Goal: Task Accomplishment & Management: Complete application form

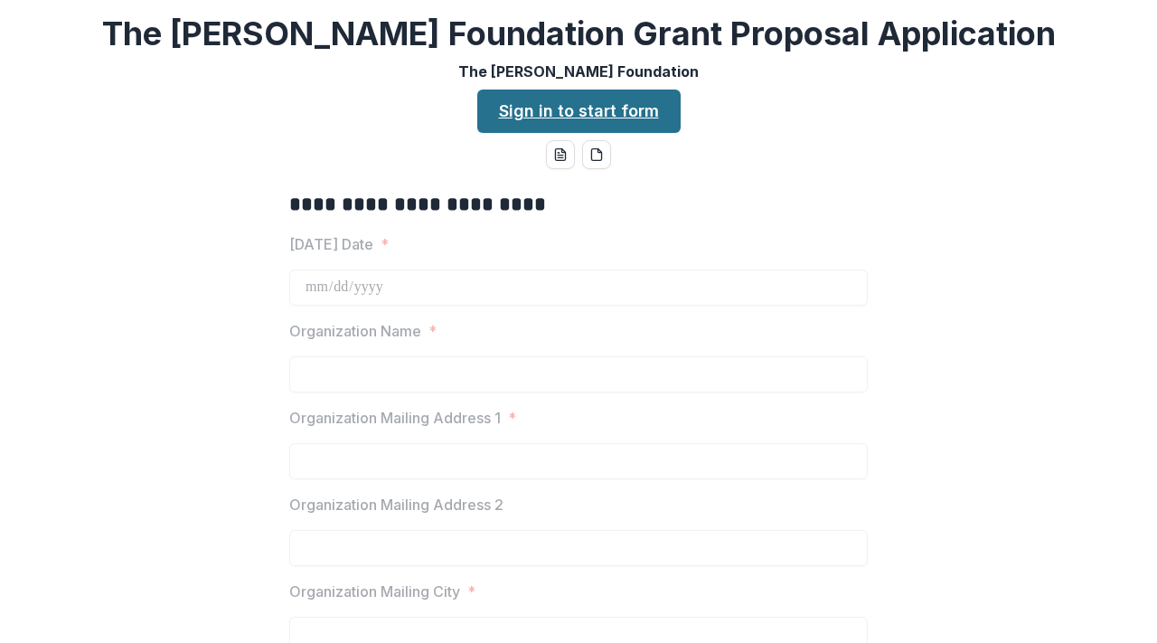
click at [547, 116] on link "Sign in to start form" at bounding box center [578, 111] width 203 height 43
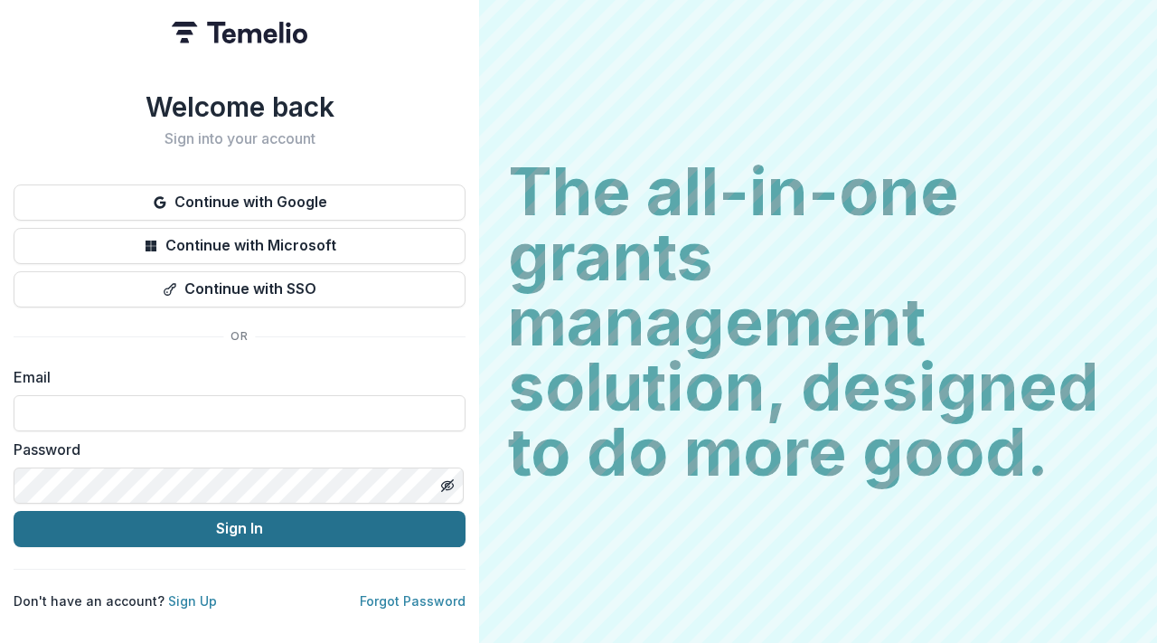
type input "**********"
click at [240, 523] on button "Sign In" at bounding box center [240, 529] width 452 height 36
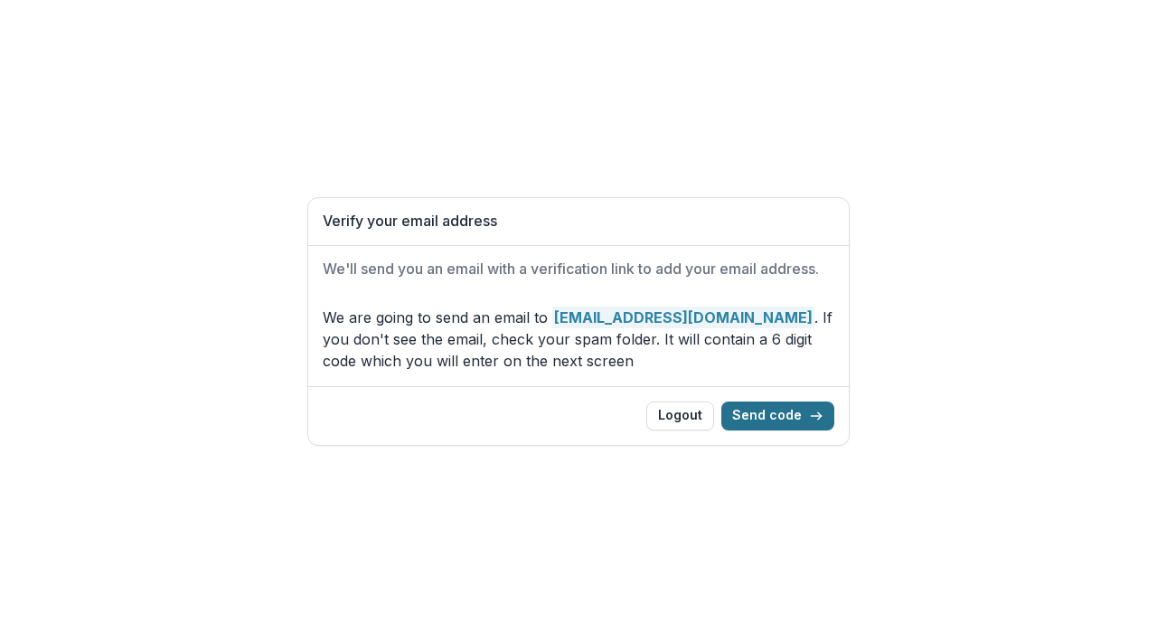
click at [785, 414] on button "Send code" at bounding box center [777, 415] width 113 height 29
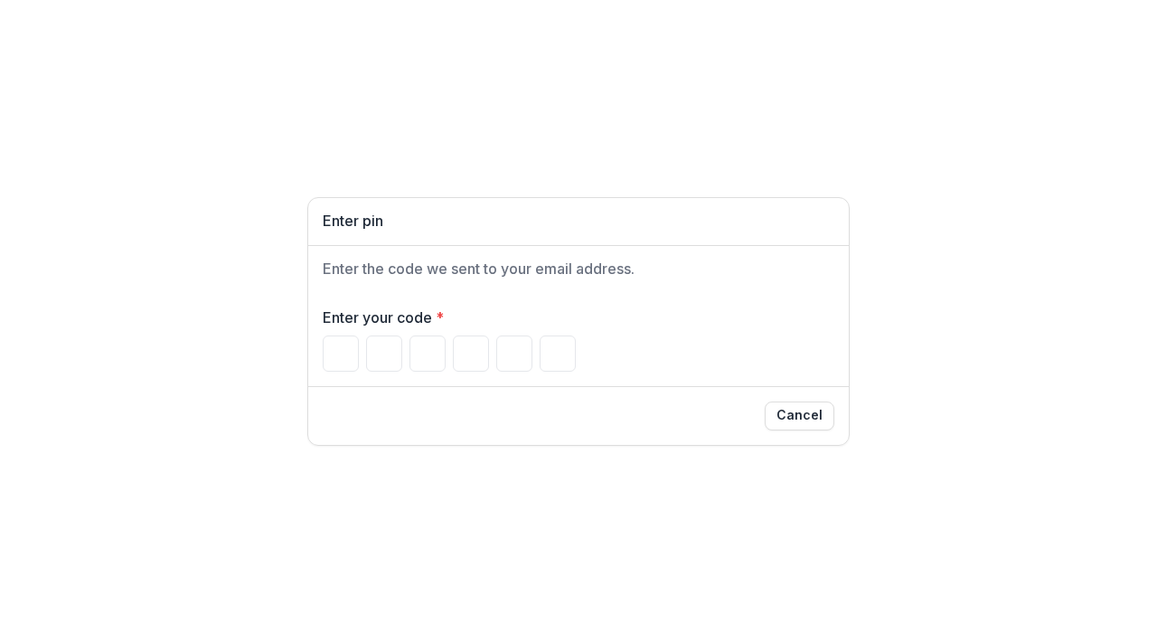
type input "*"
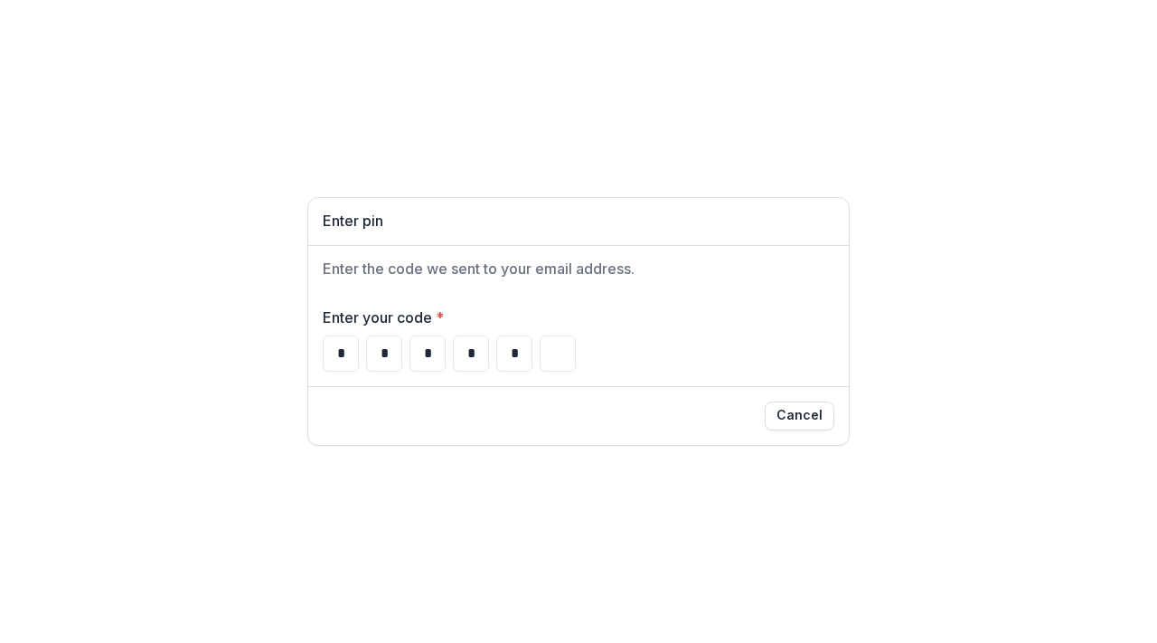
type input "*"
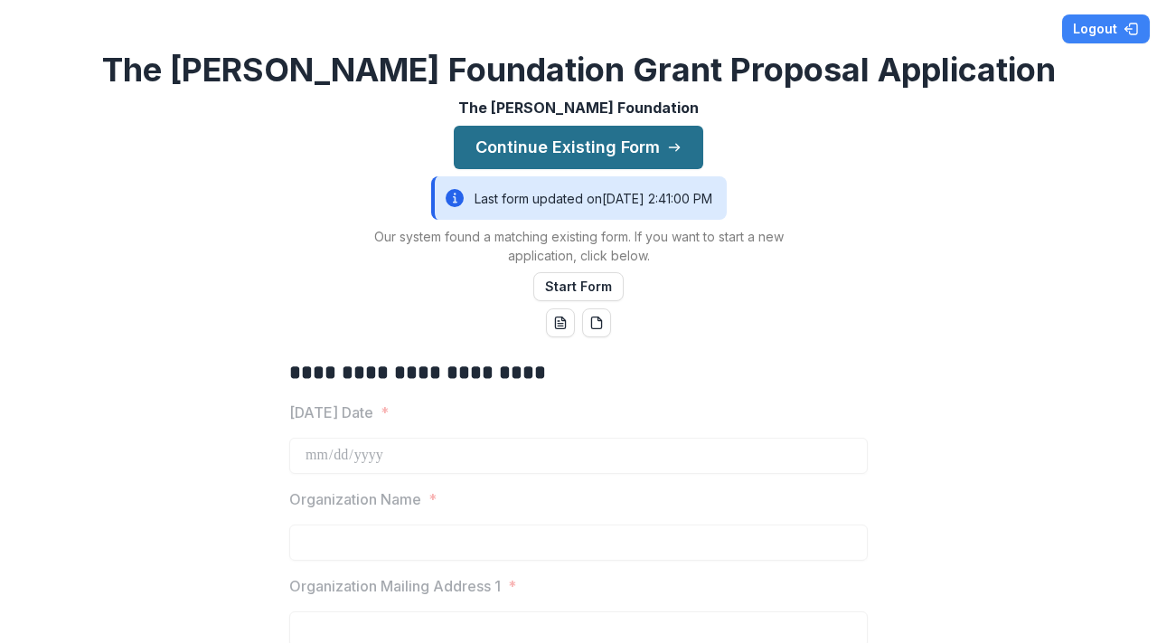
click at [549, 152] on button "Continue Existing Form" at bounding box center [579, 147] width 250 height 43
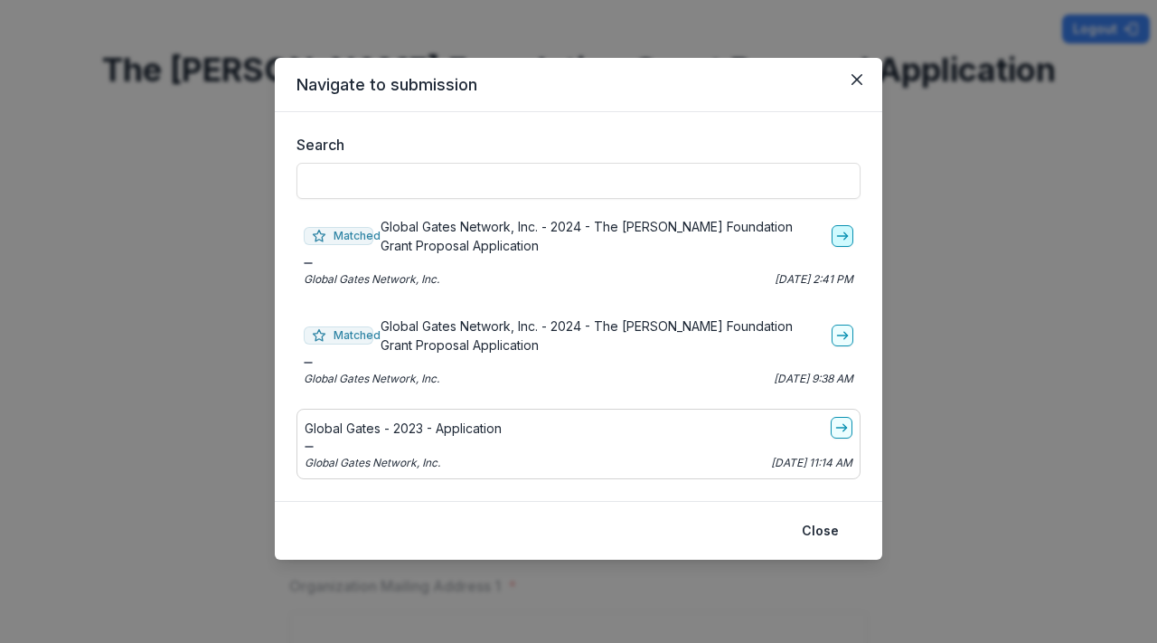
click at [844, 237] on icon "go-to" at bounding box center [842, 236] width 14 height 14
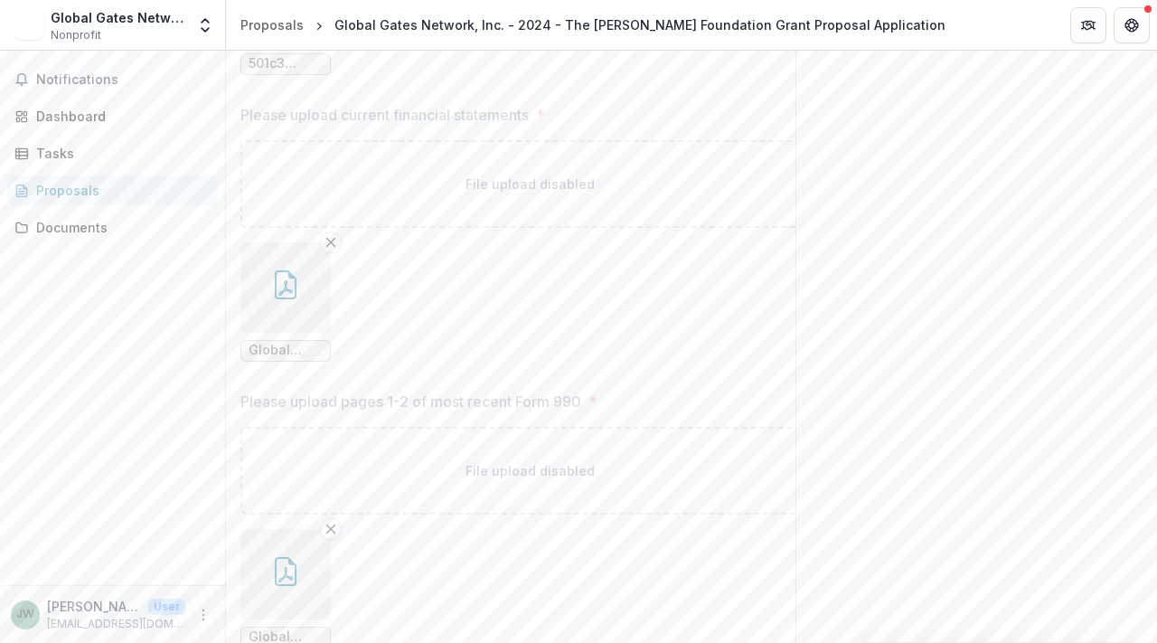
scroll to position [3000, 0]
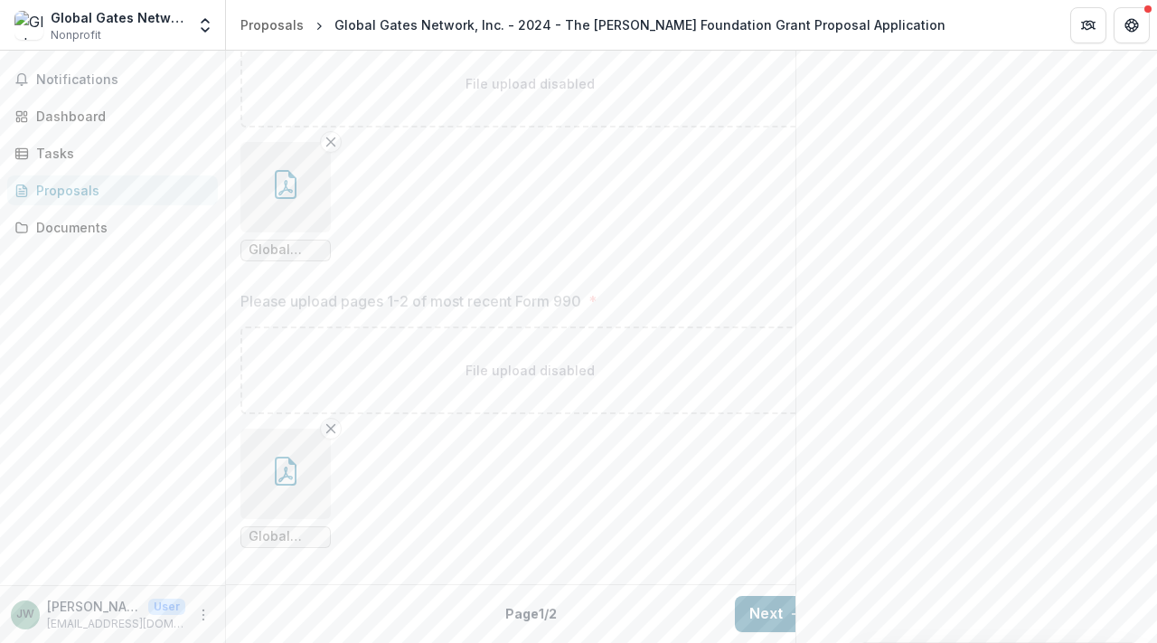
click at [759, 596] on button "Next" at bounding box center [777, 614] width 84 height 36
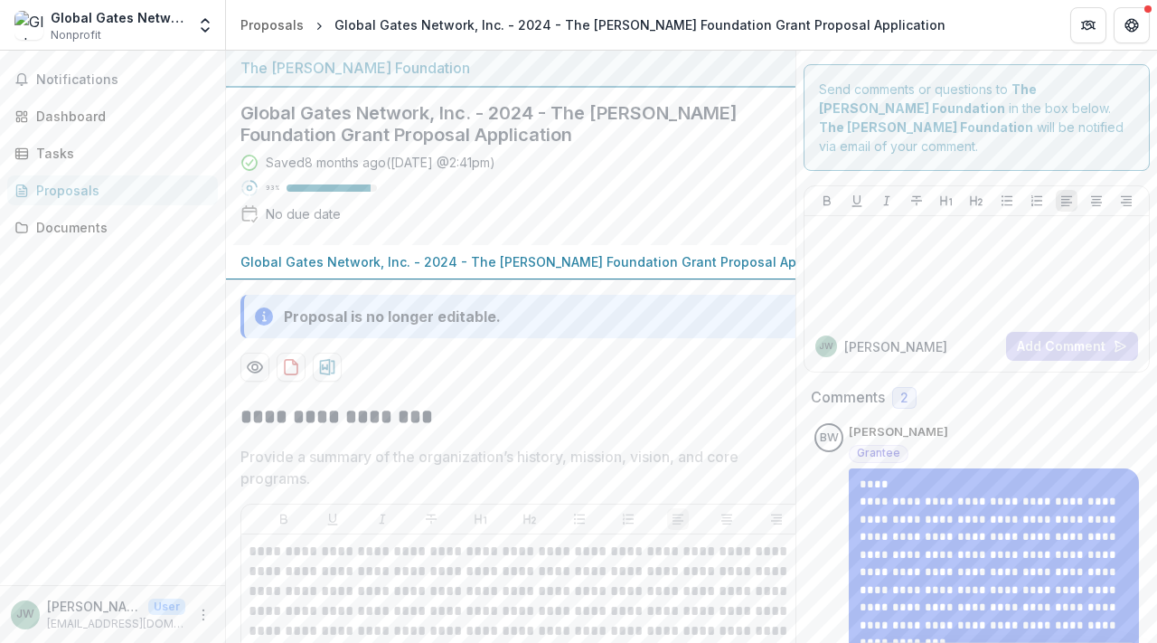
scroll to position [0, 0]
click at [88, 89] on button "Notifications" at bounding box center [112, 79] width 211 height 29
click at [73, 115] on div "Dashboard" at bounding box center [119, 116] width 167 height 19
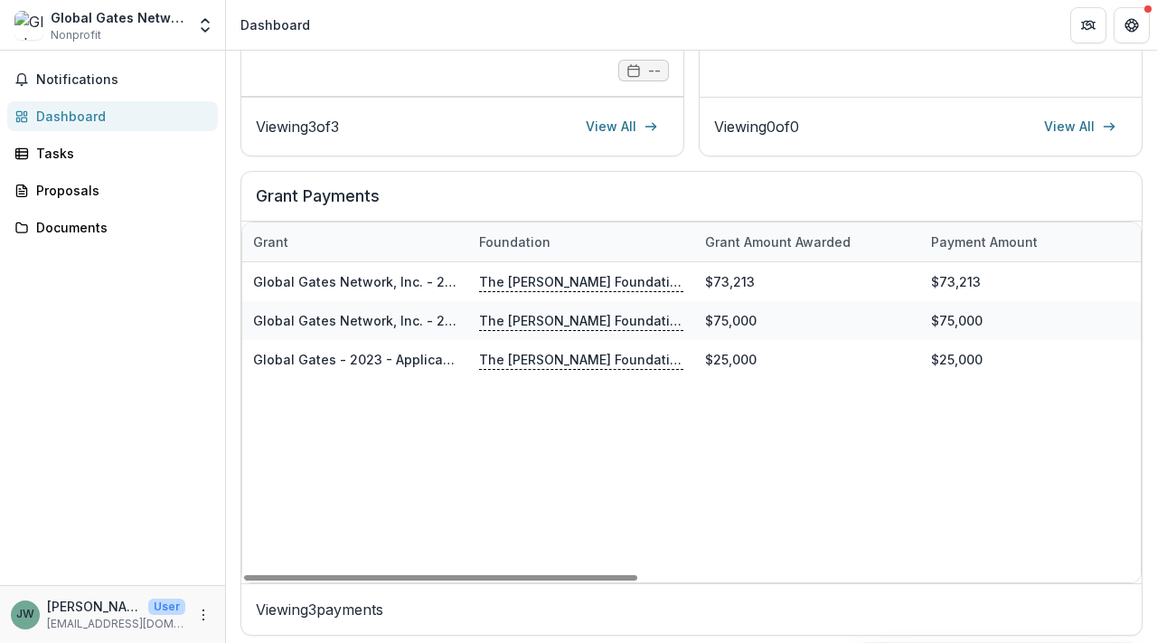
scroll to position [554, 0]
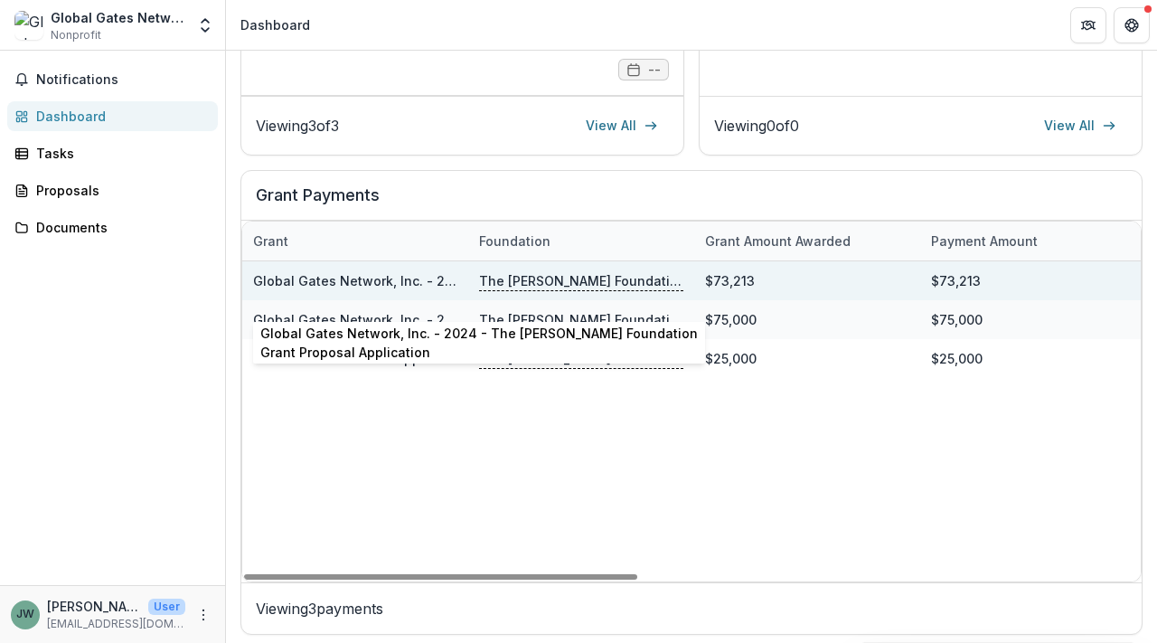
click at [377, 288] on link "Global Gates Network, Inc. - 2024 - The Bolick Foundation Grant Proposal Applic…" at bounding box center [558, 280] width 611 height 15
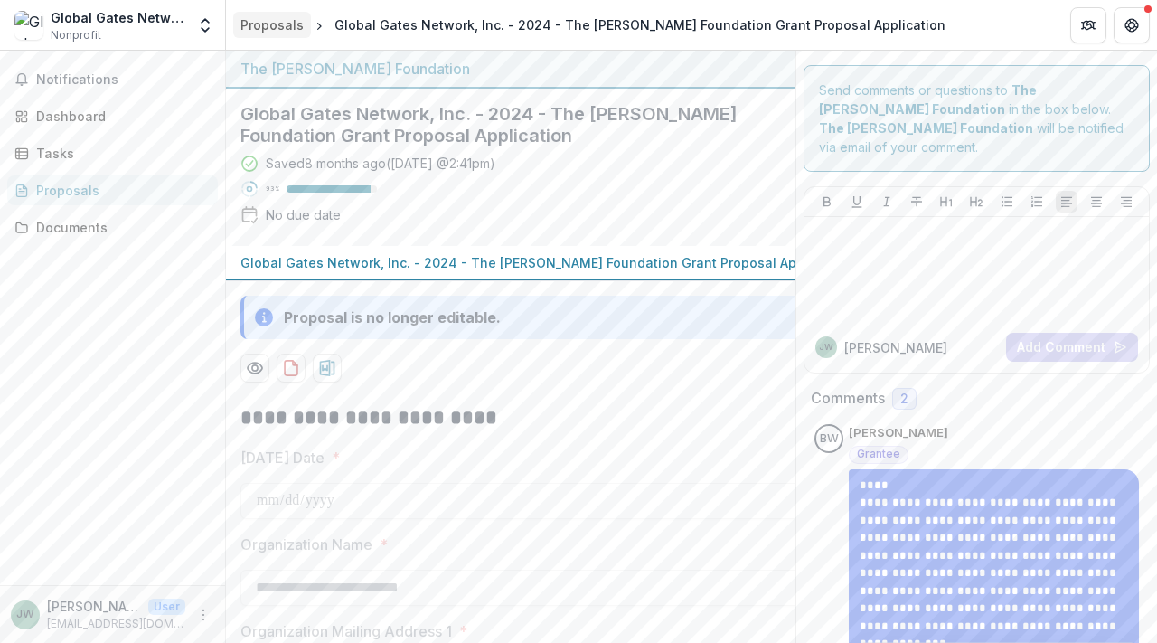
click at [274, 30] on div "Proposals" at bounding box center [271, 24] width 63 height 19
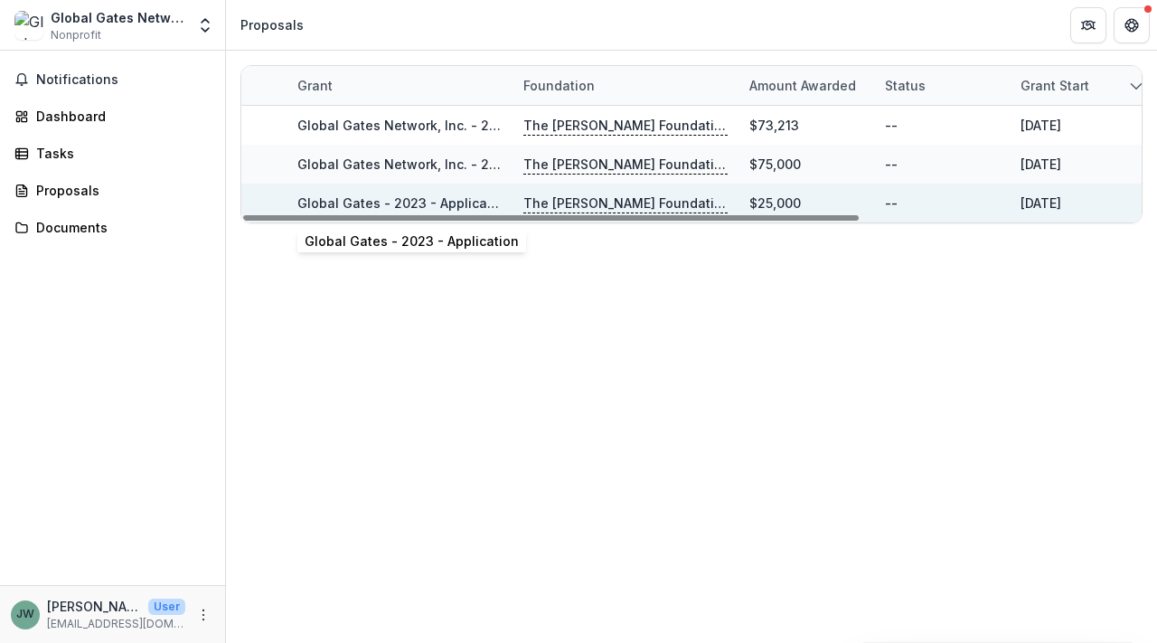
click at [370, 204] on link "Global Gates - 2023 - Application" at bounding box center [404, 202] width 214 height 15
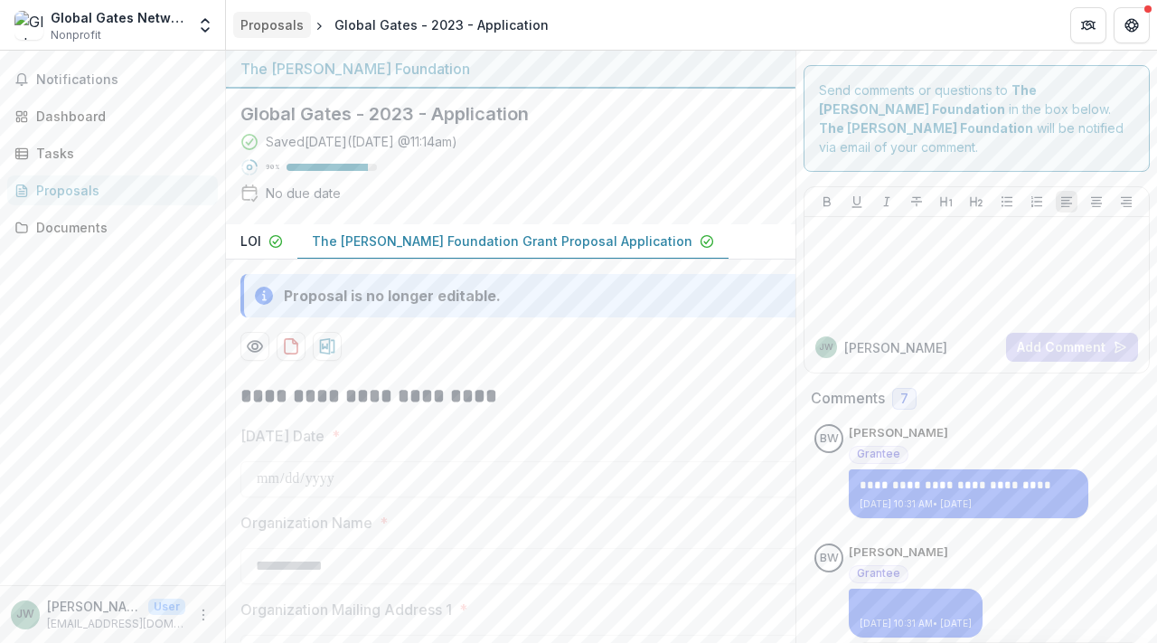
click at [264, 25] on div "Proposals" at bounding box center [271, 24] width 63 height 19
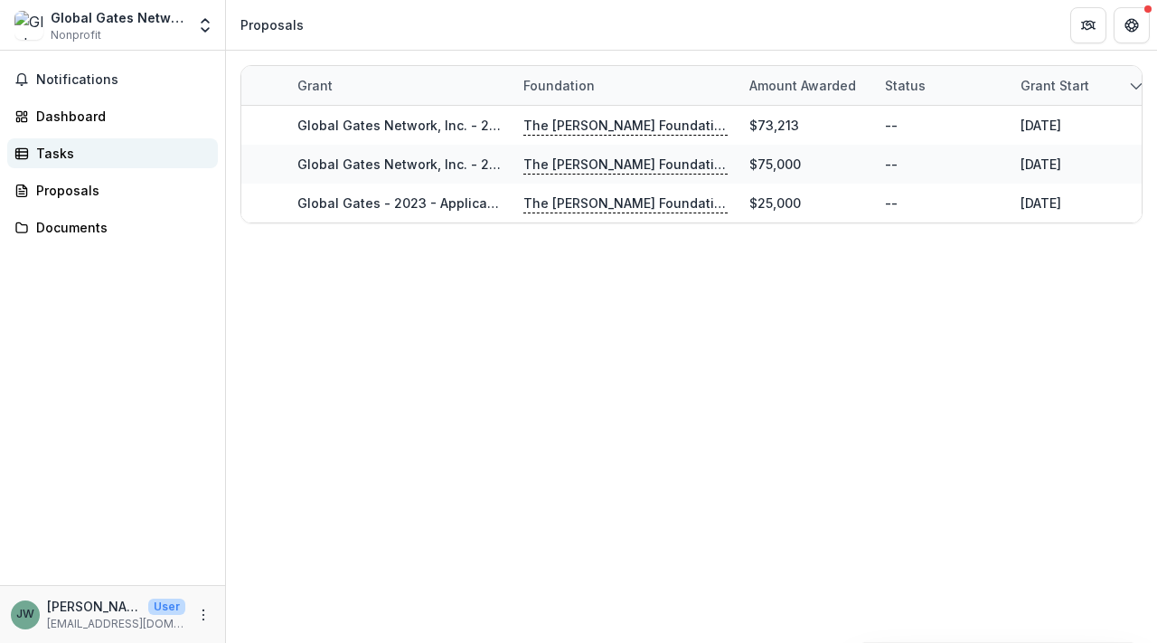
click at [45, 156] on div "Tasks" at bounding box center [119, 153] width 167 height 19
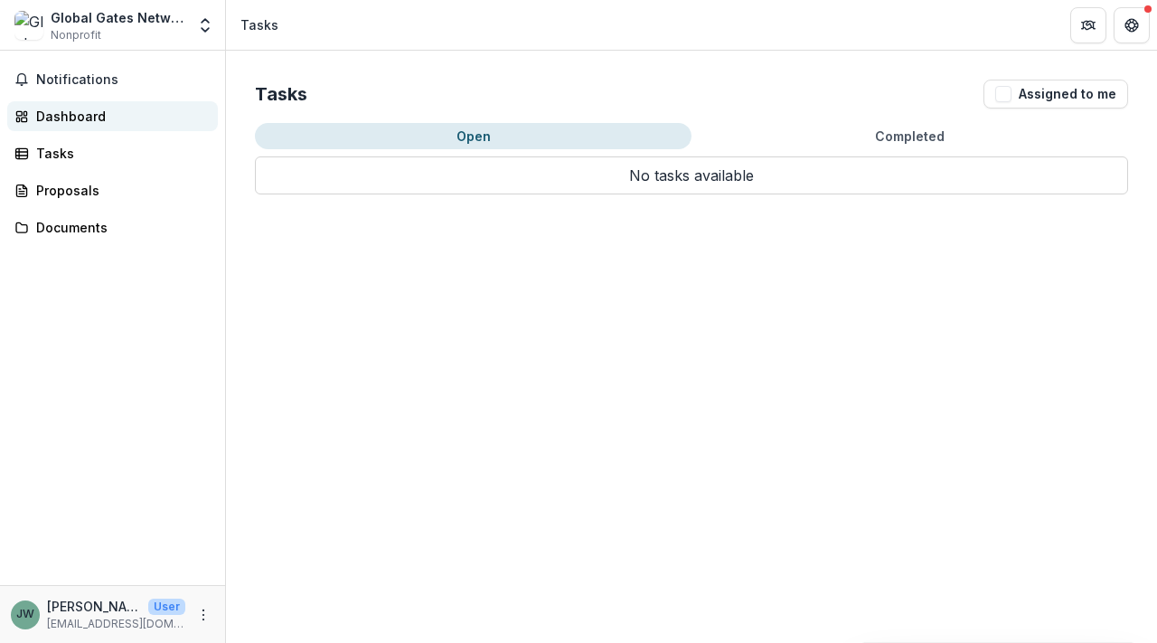
click at [74, 112] on div "Dashboard" at bounding box center [119, 116] width 167 height 19
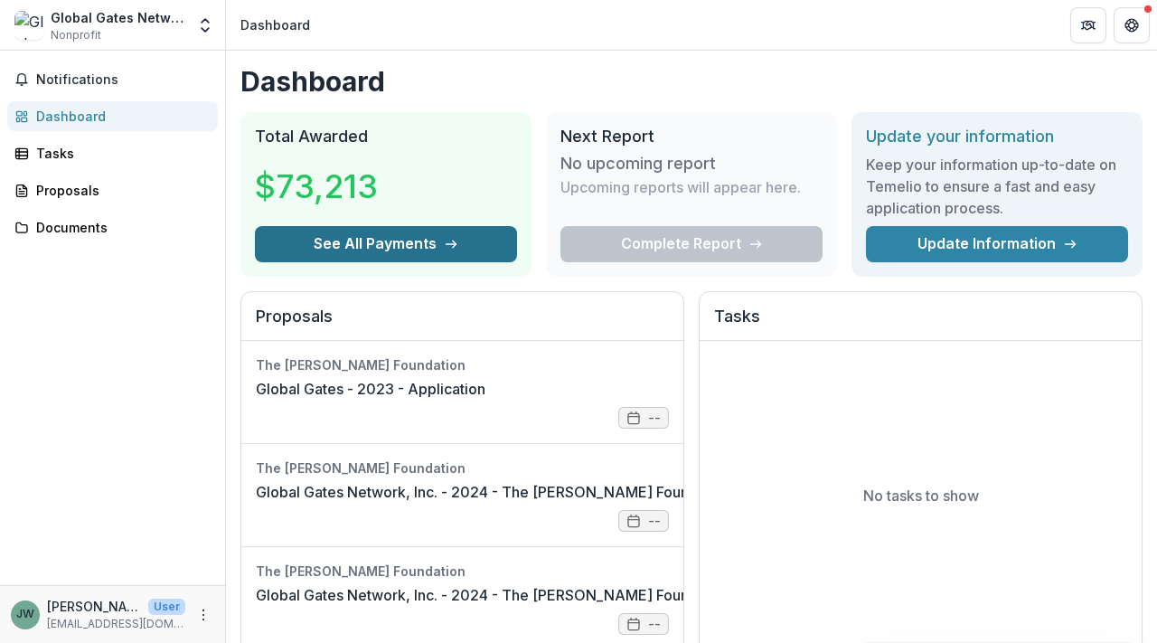
click at [391, 237] on button "See All Payments" at bounding box center [386, 244] width 262 height 36
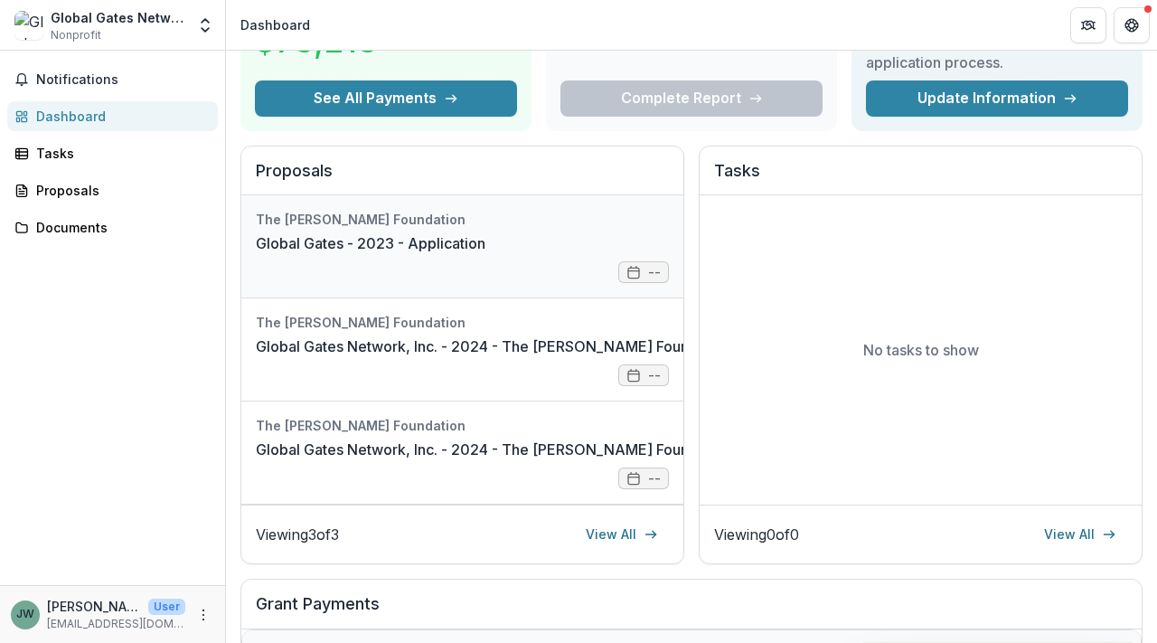
scroll to position [146, 0]
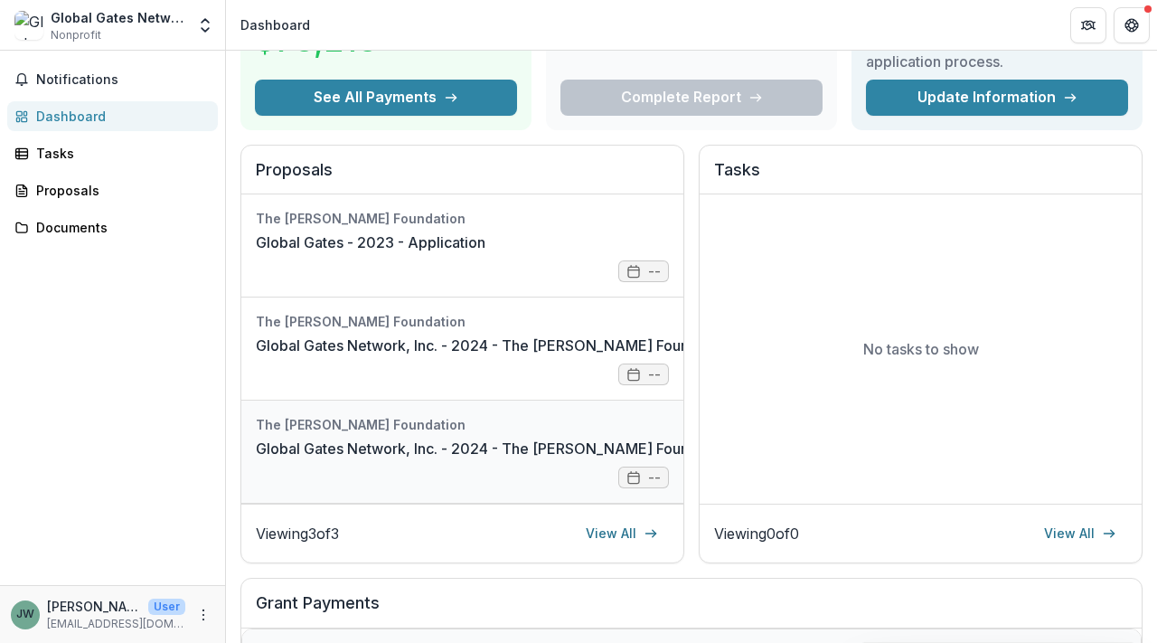
click at [462, 454] on link "Global Gates Network, Inc. - 2024 - The Bolick Foundation Grant Proposal Applic…" at bounding box center [587, 449] width 662 height 22
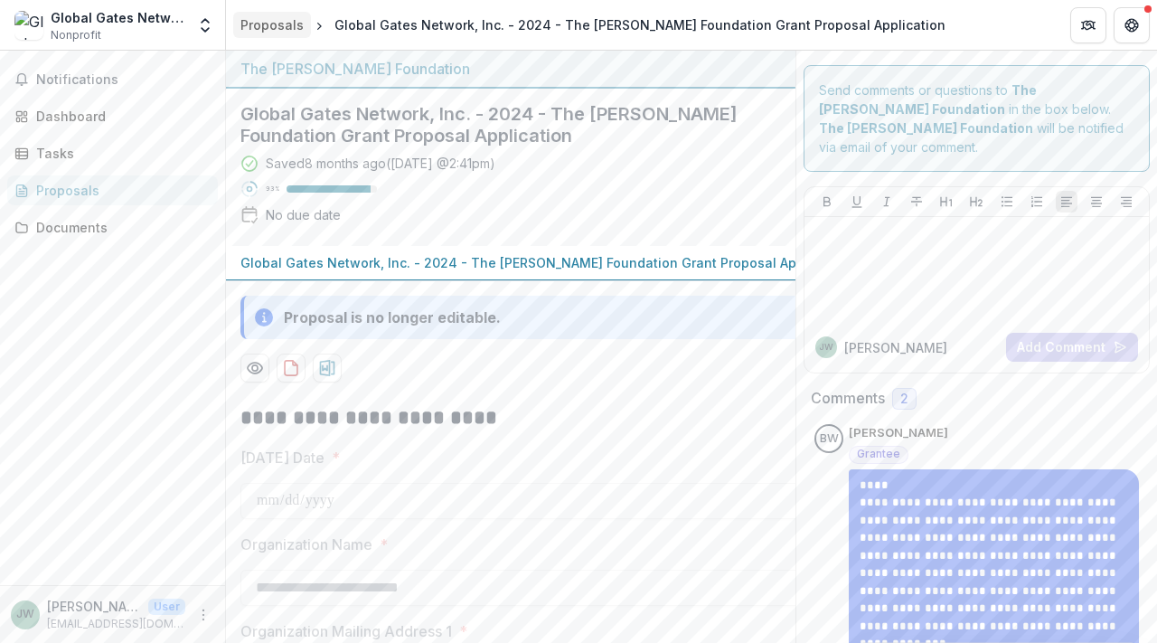
click at [271, 26] on div "Proposals" at bounding box center [271, 24] width 63 height 19
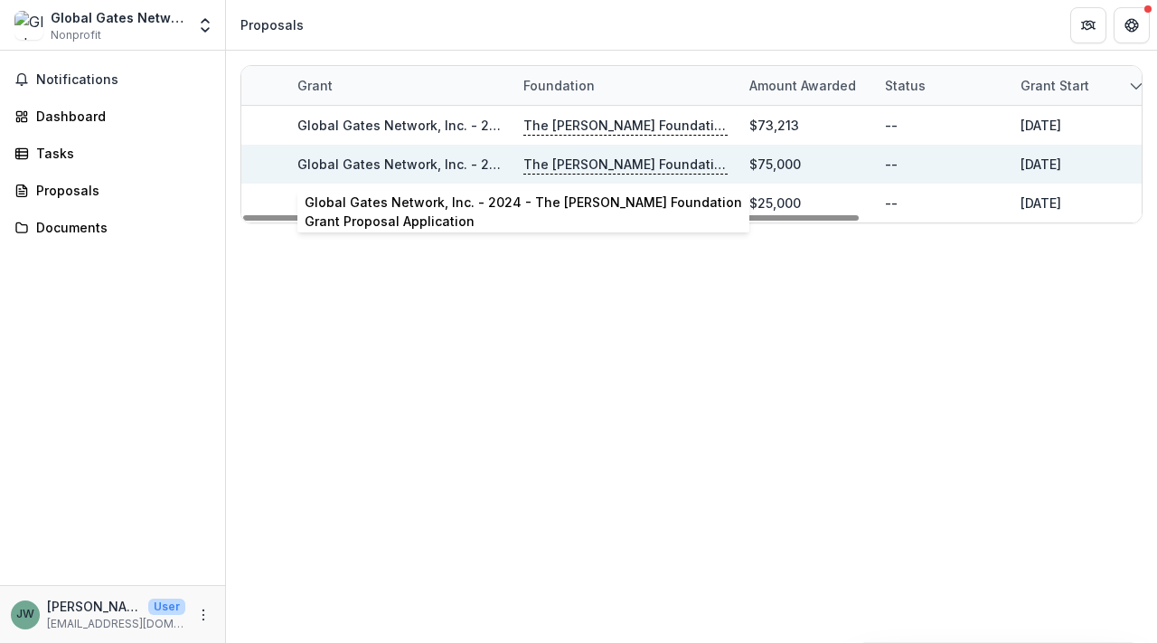
click at [415, 167] on link "Global Gates Network, Inc. - 2024 - The Bolick Foundation Grant Proposal Applic…" at bounding box center [602, 163] width 611 height 15
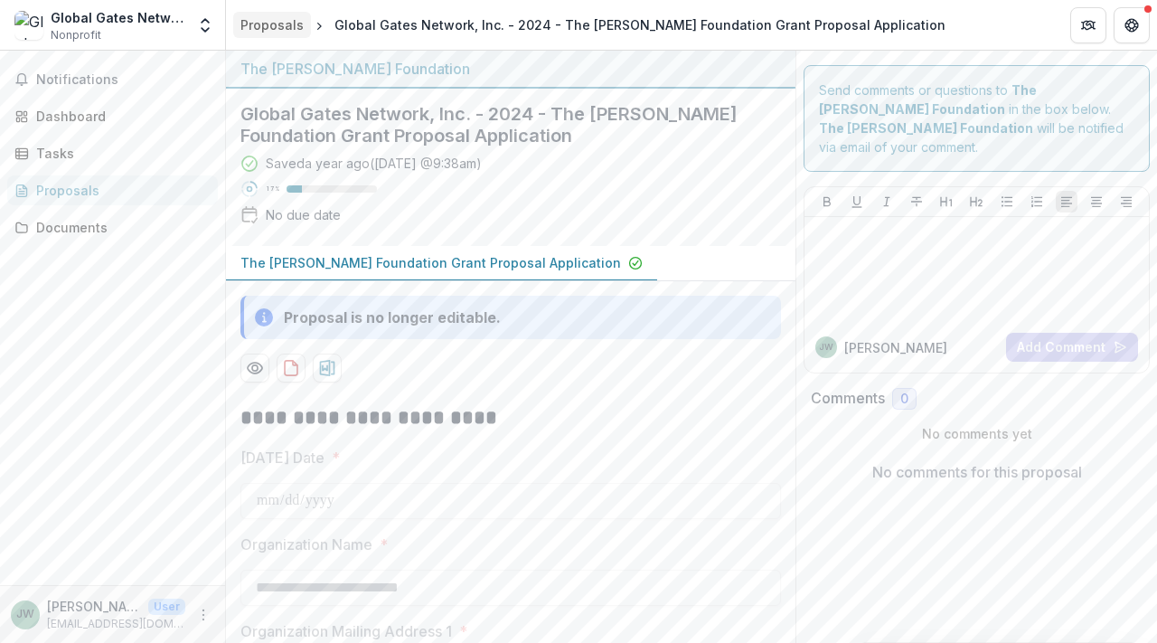
click at [274, 23] on div "Proposals" at bounding box center [271, 24] width 63 height 19
